Goal: Transaction & Acquisition: Purchase product/service

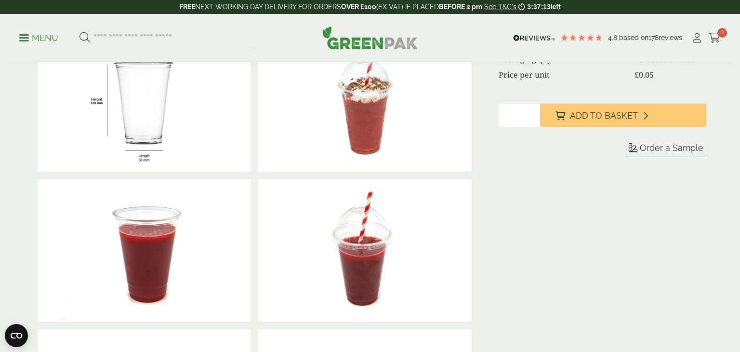
scroll to position [229, 0]
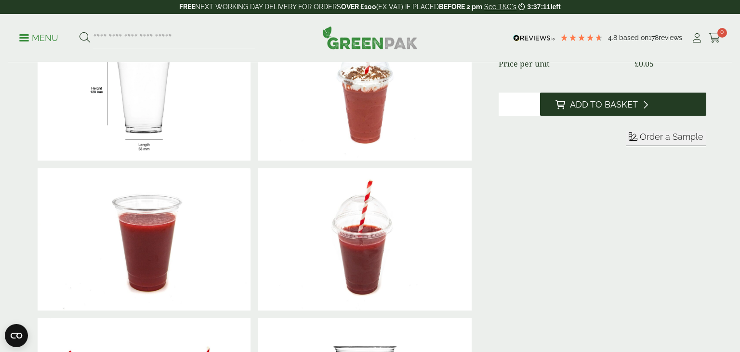
click at [594, 99] on span "Add to Basket" at bounding box center [604, 104] width 68 height 11
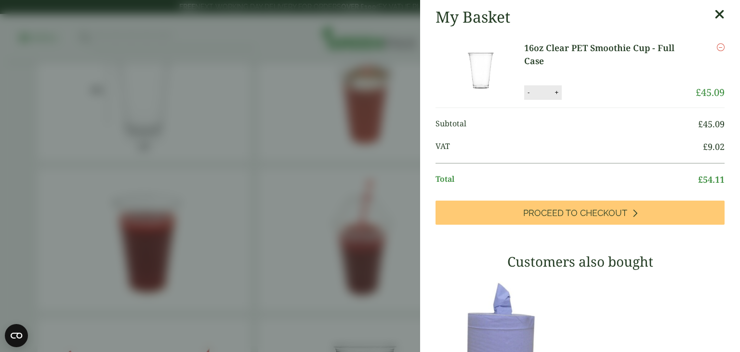
click at [169, 141] on aside "My Basket 16oz Clear PET Smoothie Cup - Full Case 16oz Clear PET Smoothie Cup -…" at bounding box center [370, 176] width 740 height 352
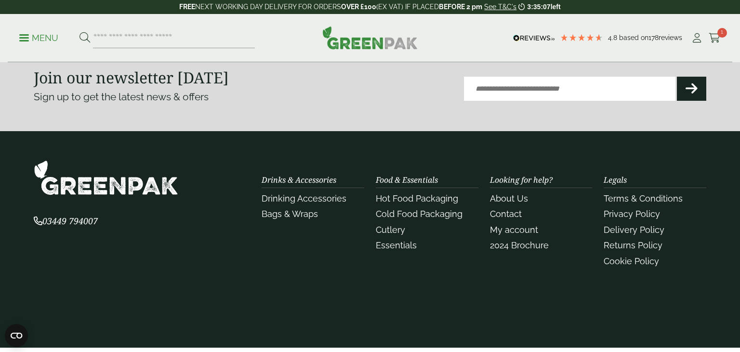
scroll to position [1925, 0]
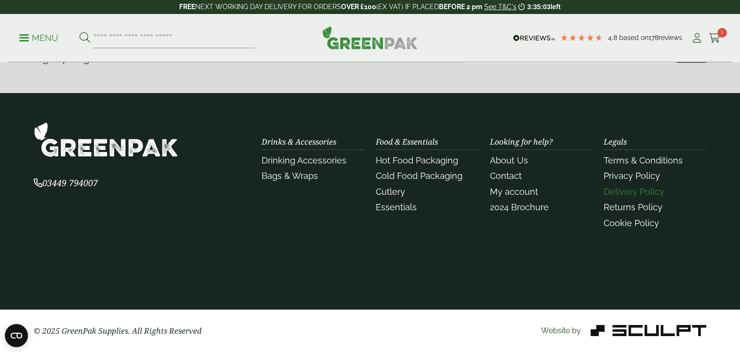
click at [651, 190] on link "Delivery Policy" at bounding box center [634, 192] width 61 height 10
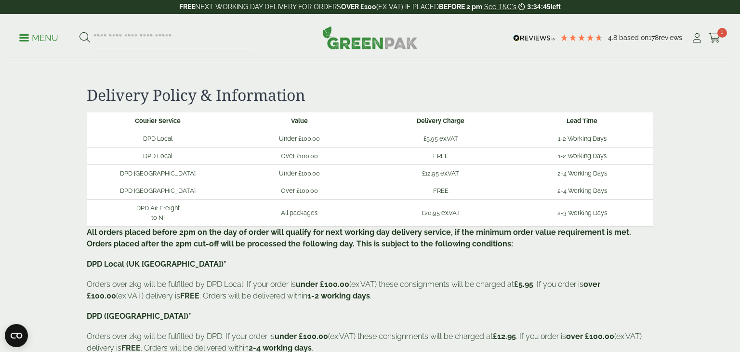
click at [40, 32] on p "Menu" at bounding box center [38, 38] width 39 height 12
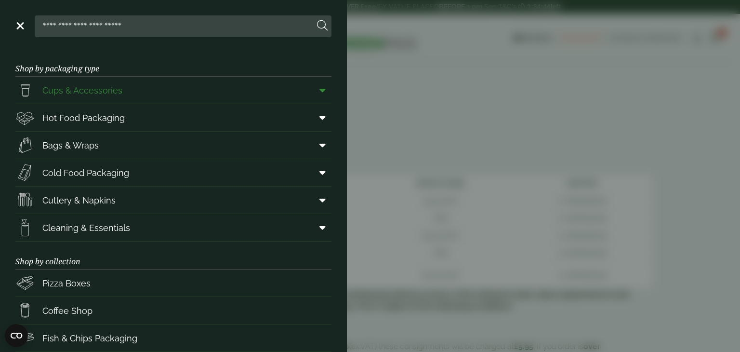
click at [49, 87] on span "Cups & Accessories" at bounding box center [82, 90] width 80 height 13
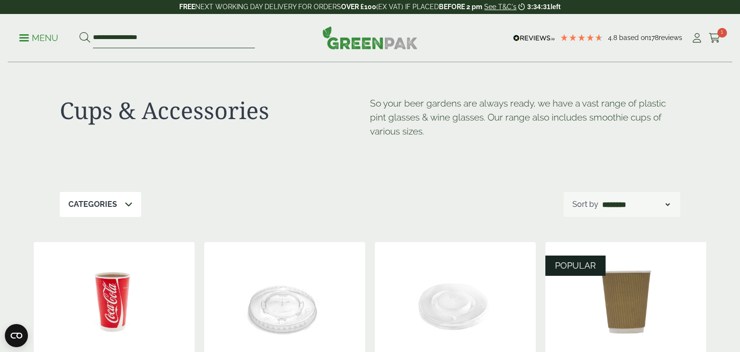
click at [168, 36] on input "**********" at bounding box center [174, 38] width 162 height 20
type input "*"
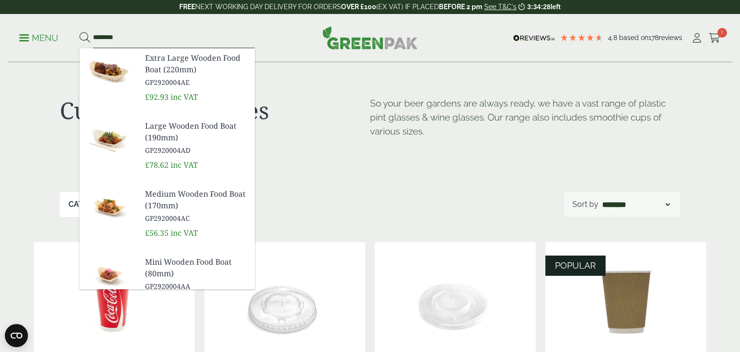
type input "********"
click at [80, 32] on button at bounding box center [85, 38] width 11 height 13
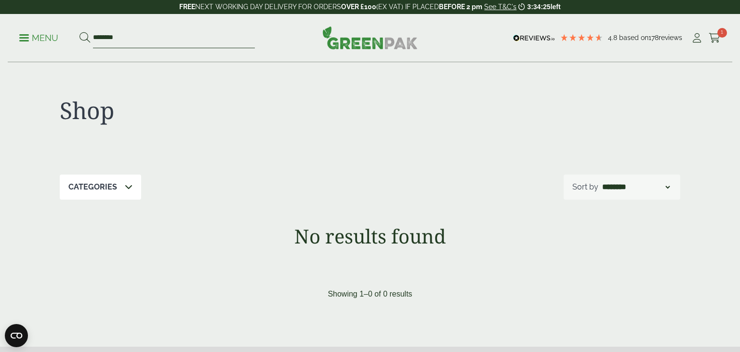
click at [129, 34] on input "********" at bounding box center [174, 38] width 162 height 20
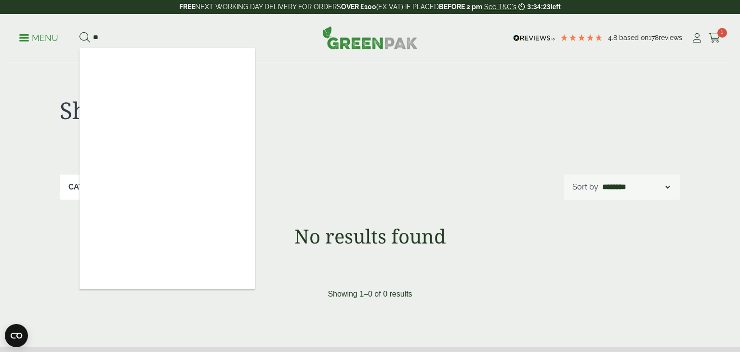
type input "*"
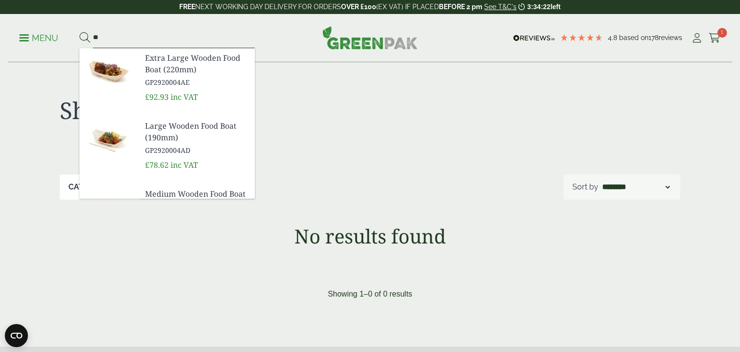
type input "*"
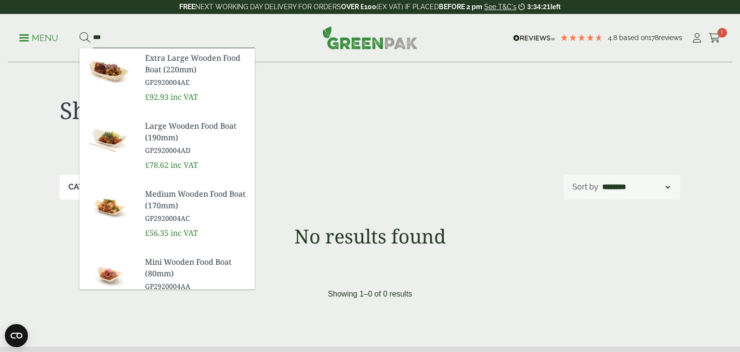
type input "***"
click at [80, 32] on button at bounding box center [85, 38] width 11 height 13
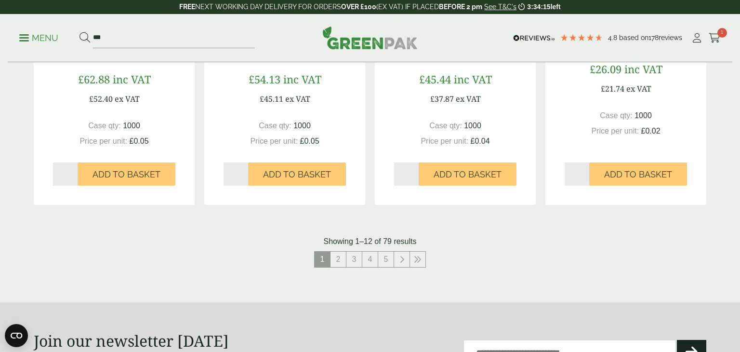
scroll to position [968, 0]
click at [335, 255] on link "2" at bounding box center [338, 258] width 15 height 15
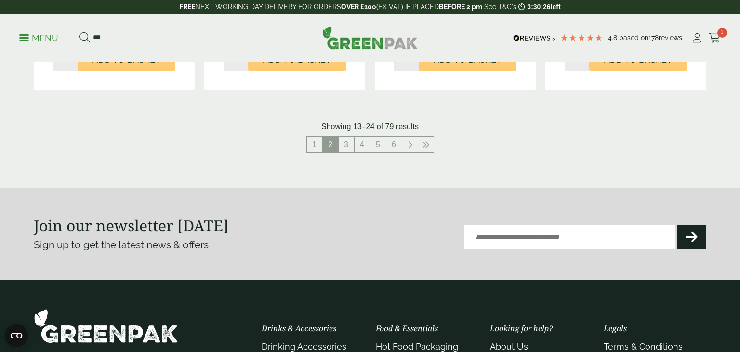
scroll to position [1065, 0]
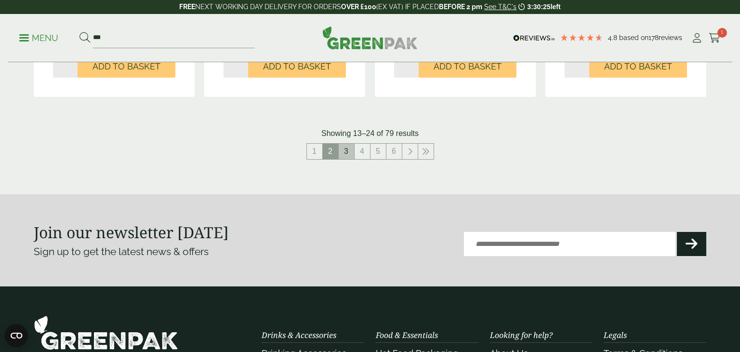
click at [339, 146] on link "3" at bounding box center [346, 151] width 15 height 15
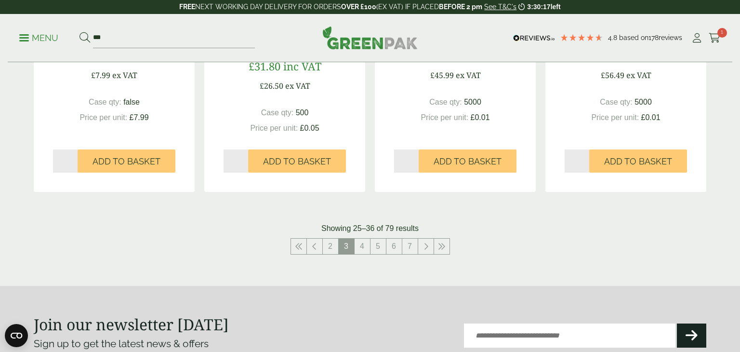
scroll to position [989, 0]
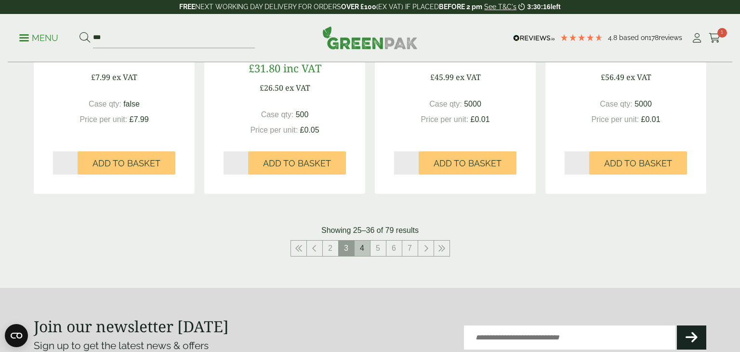
click at [356, 244] on link "4" at bounding box center [362, 247] width 15 height 15
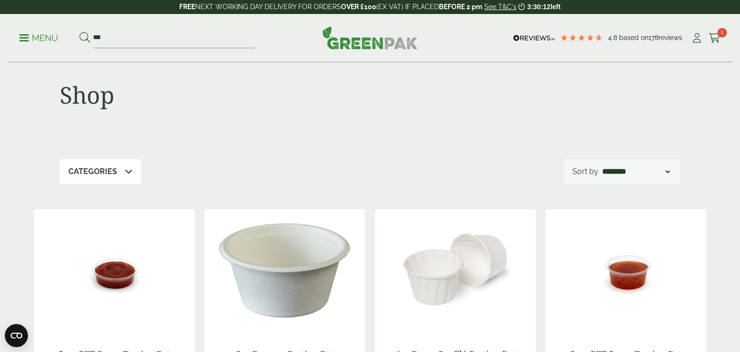
scroll to position [14, 0]
click at [714, 35] on icon at bounding box center [715, 38] width 12 height 10
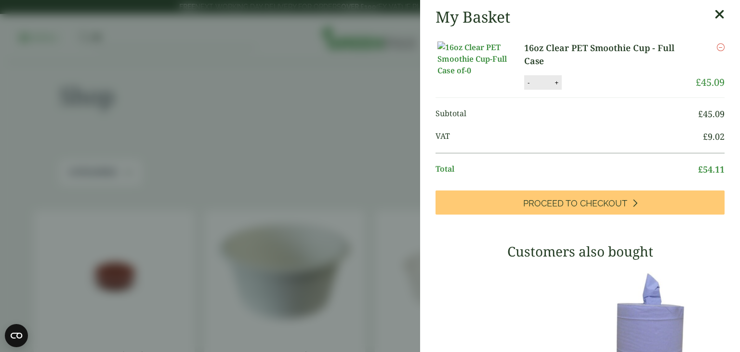
click at [476, 68] on img at bounding box center [481, 58] width 87 height 35
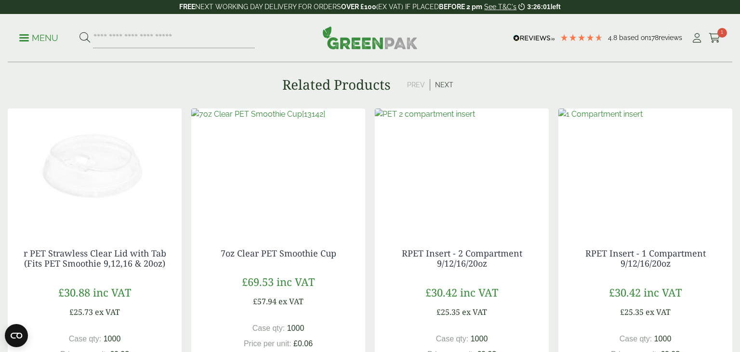
scroll to position [1419, 0]
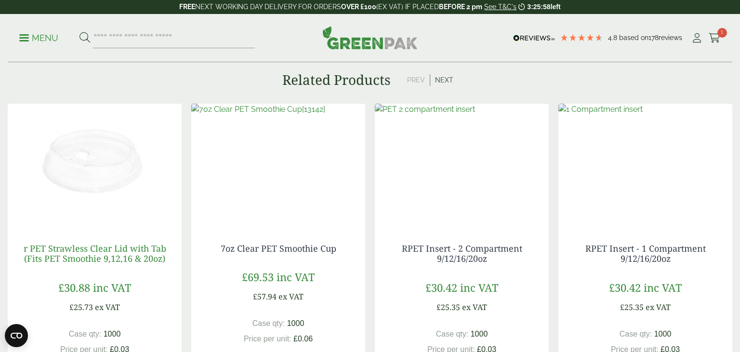
click at [137, 259] on link "r PET Strawless Clear Lid with Tab (Fits PET Smoothie 9,12,16 & 20oz)" at bounding box center [95, 253] width 143 height 22
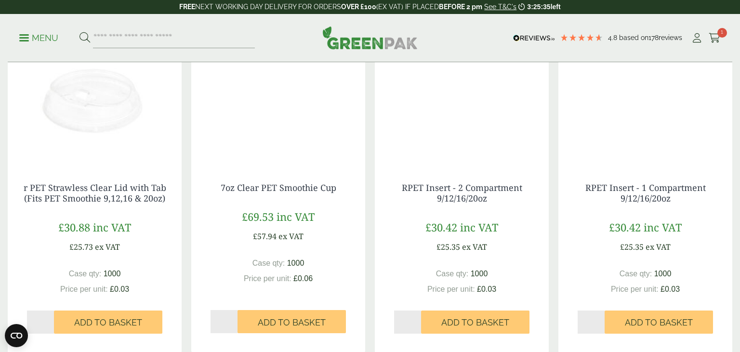
scroll to position [838, 0]
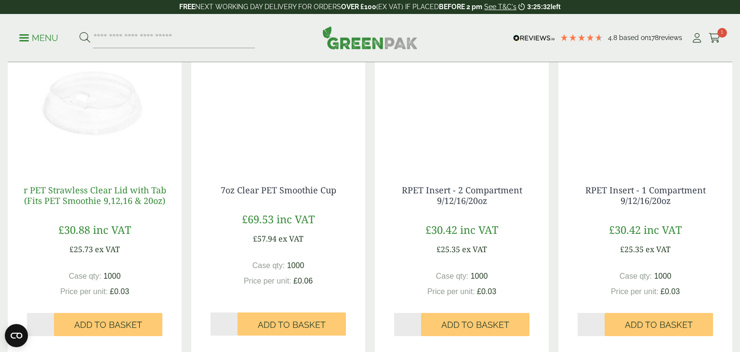
click at [121, 200] on link "r PET Strawless Clear Lid with Tab (Fits PET Smoothie 9,12,16 & 20oz)" at bounding box center [95, 195] width 143 height 22
